Goal: Task Accomplishment & Management: Manage account settings

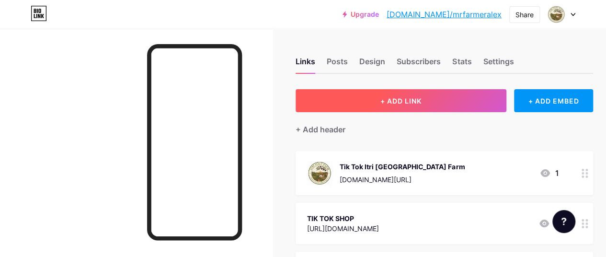
click at [403, 100] on span "+ ADD LINK" at bounding box center [400, 101] width 41 height 8
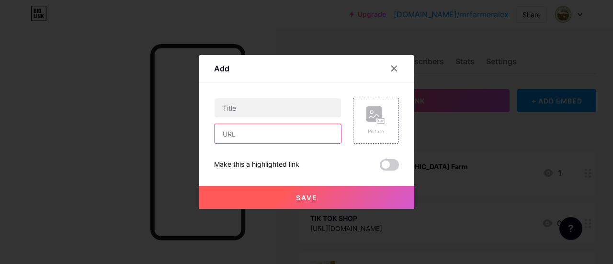
click at [241, 129] on input "text" at bounding box center [278, 133] width 126 height 19
drag, startPoint x: 241, startPoint y: 129, endPoint x: 233, endPoint y: 135, distance: 9.9
click at [233, 135] on input "text" at bounding box center [278, 133] width 126 height 19
paste input "[DOMAIN_NAME][URL]"
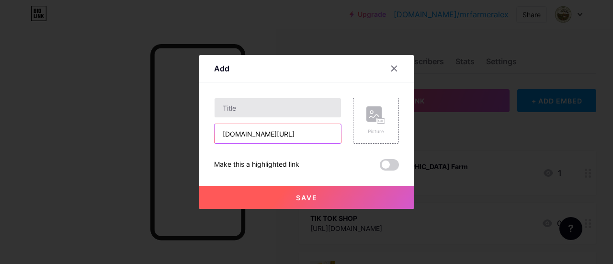
type input "[DOMAIN_NAME][URL]"
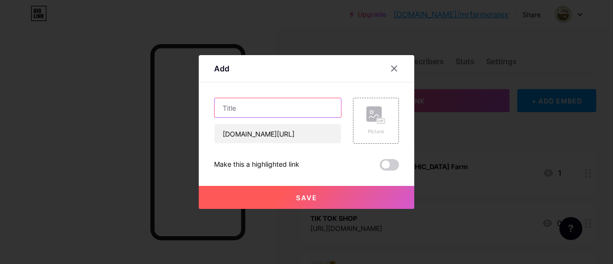
click at [254, 115] on input "text" at bounding box center [278, 107] width 126 height 19
type input "Linkedin"
click at [321, 193] on button "Save" at bounding box center [307, 197] width 216 height 23
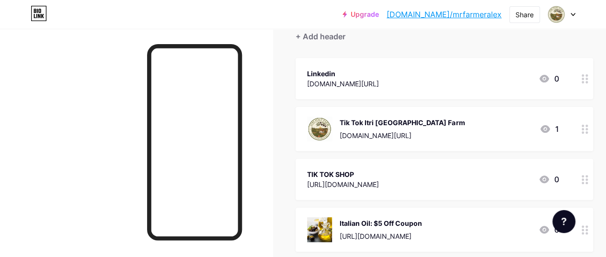
scroll to position [96, 0]
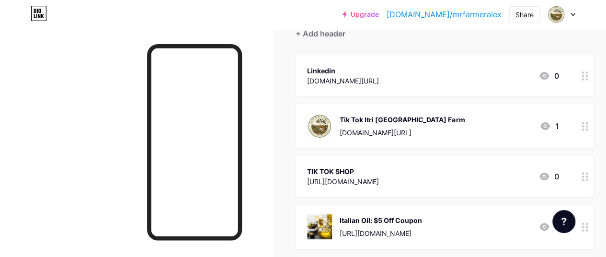
drag, startPoint x: 458, startPoint y: 73, endPoint x: 457, endPoint y: 109, distance: 35.5
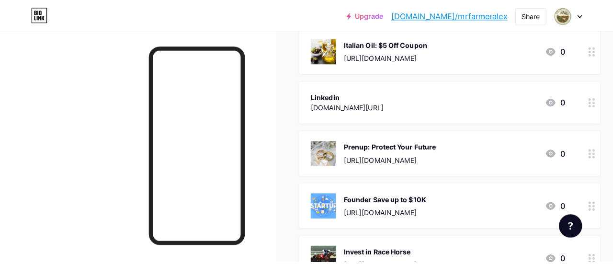
scroll to position [240, 0]
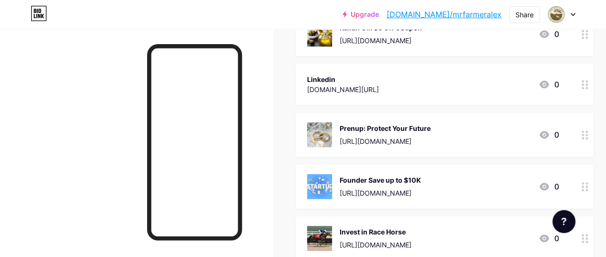
click at [379, 79] on div "Linkedin" at bounding box center [343, 79] width 72 height 10
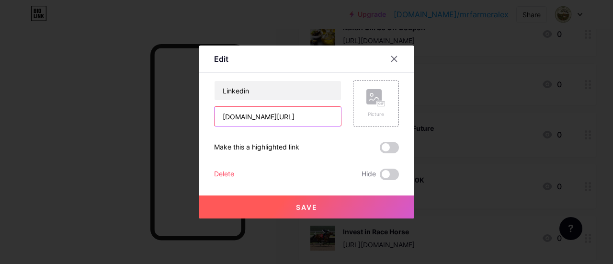
drag, startPoint x: 337, startPoint y: 115, endPoint x: 187, endPoint y: 115, distance: 150.4
click at [187, 115] on div "Edit Content YouTube Play YouTube video without leaving your page. ADD Vimeo Pl…" at bounding box center [306, 132] width 613 height 264
paste input "[URL][DOMAIN_NAME]"
type input "[URL][DOMAIN_NAME]"
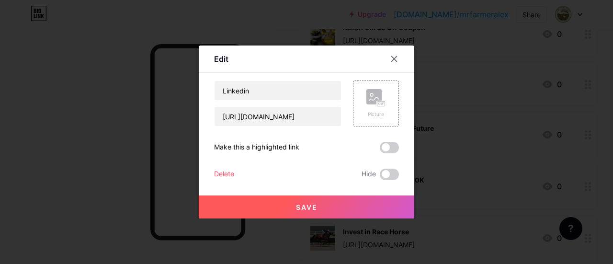
click at [319, 205] on button "Save" at bounding box center [307, 206] width 216 height 23
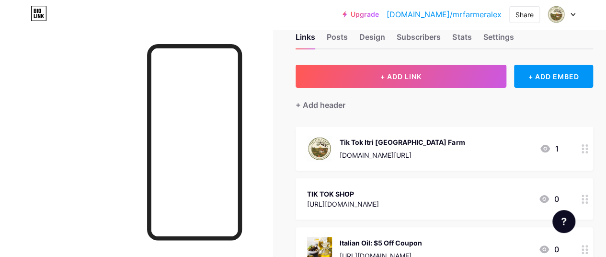
scroll to position [0, 0]
